Goal: Information Seeking & Learning: Find specific fact

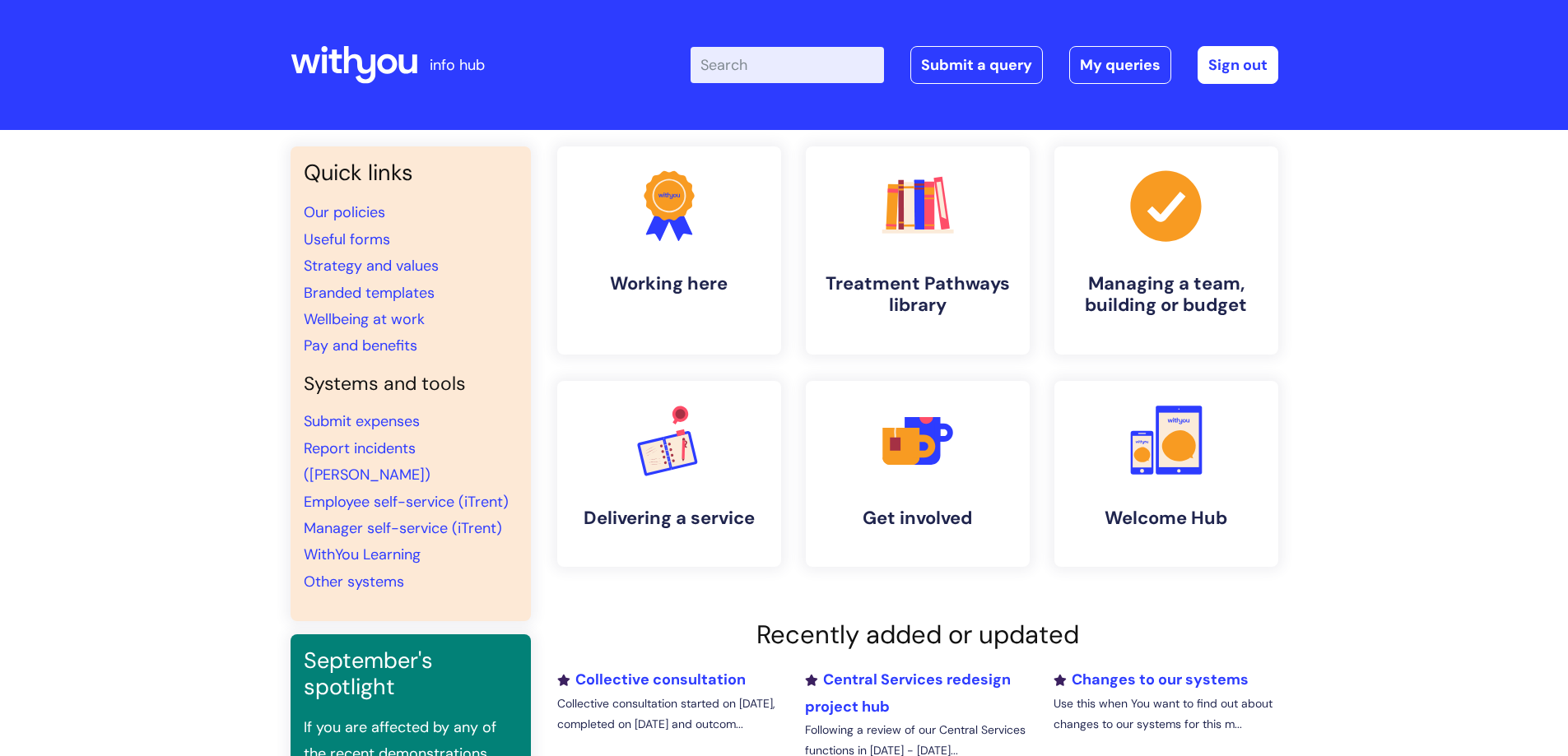
click at [823, 60] on input "Enter your search term here..." at bounding box center [787, 65] width 193 height 36
type input "pay bands"
click button "Search" at bounding box center [0, 0] width 0 height 0
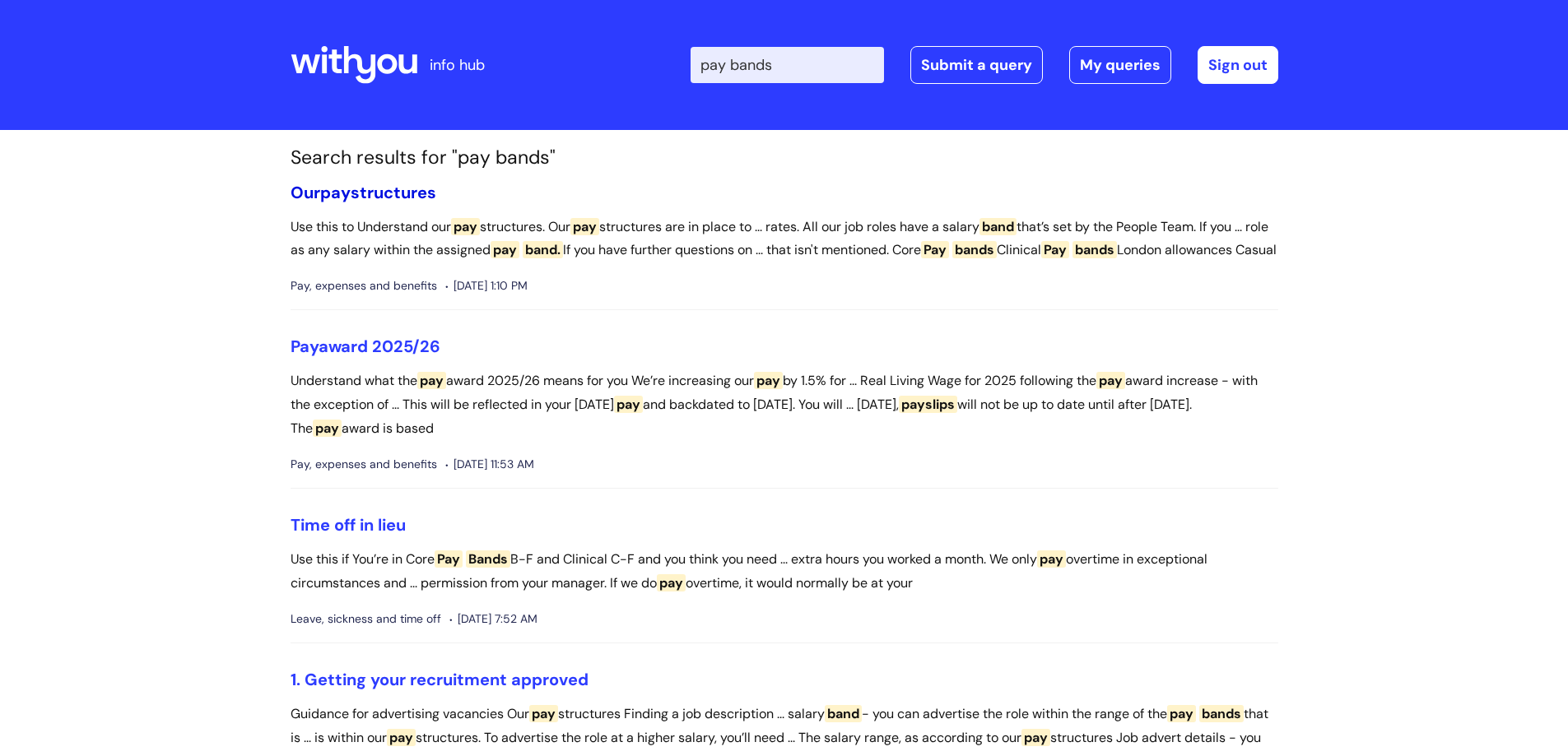
click at [394, 188] on link "Our pay structures" at bounding box center [363, 192] width 145 height 21
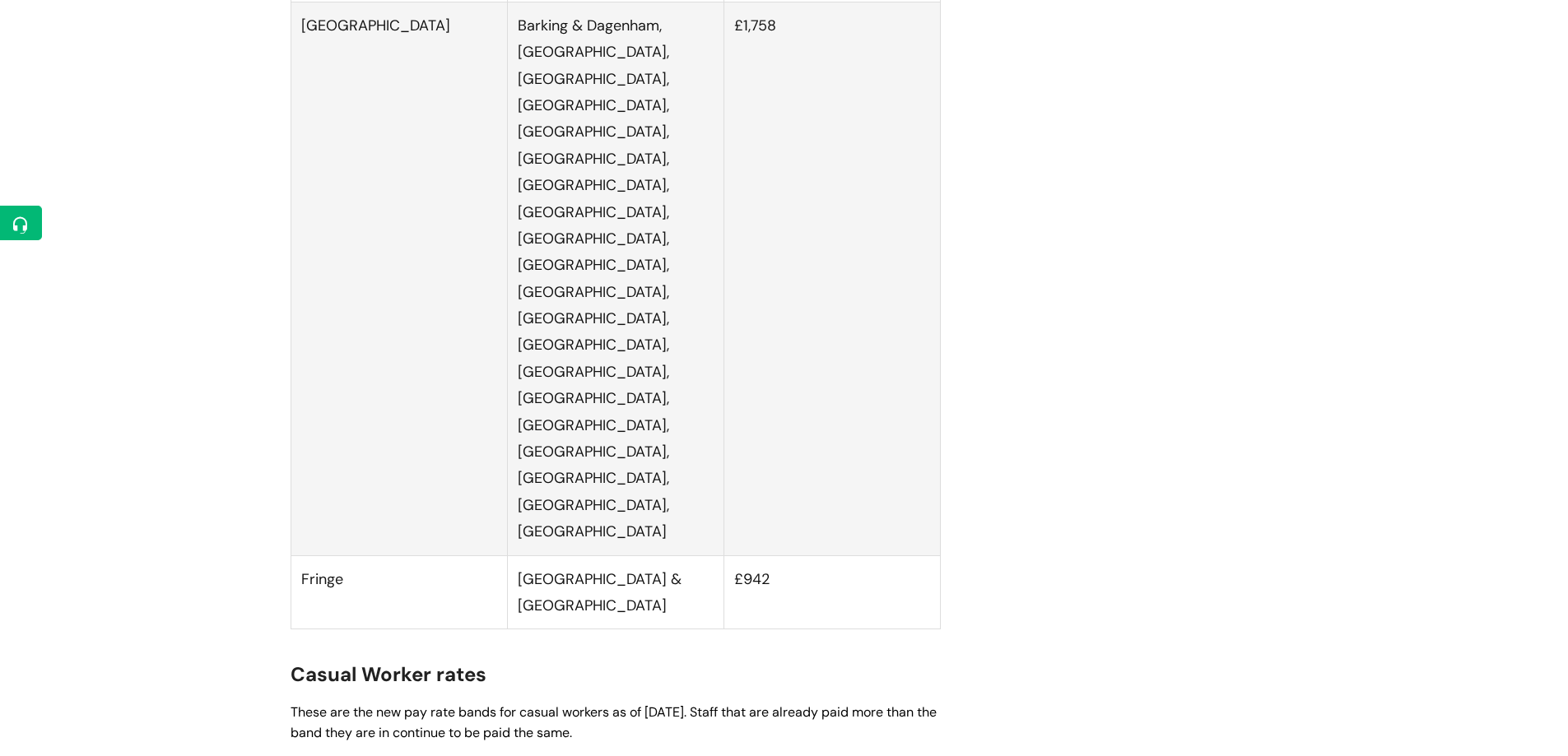
scroll to position [4032, 0]
